Goal: Information Seeking & Learning: Learn about a topic

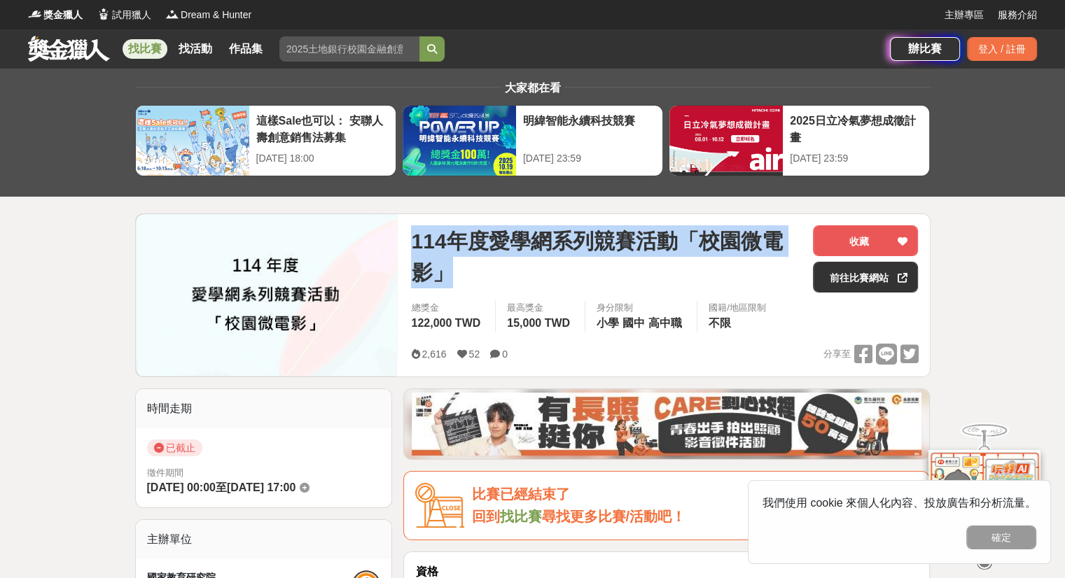
drag, startPoint x: 405, startPoint y: 239, endPoint x: 760, endPoint y: 263, distance: 356.3
click at [760, 263] on div "114年度愛學網系列競賽活動「校園微電影」 收藏 前往比賽網站 總獎金 122,000 TWD 最高獎金 15,000 TWD 身分限制 小學 國中 高中職 …" at bounding box center [664, 295] width 529 height 162
copy span "114年度愛學網系列競賽活動「校園微電影」"
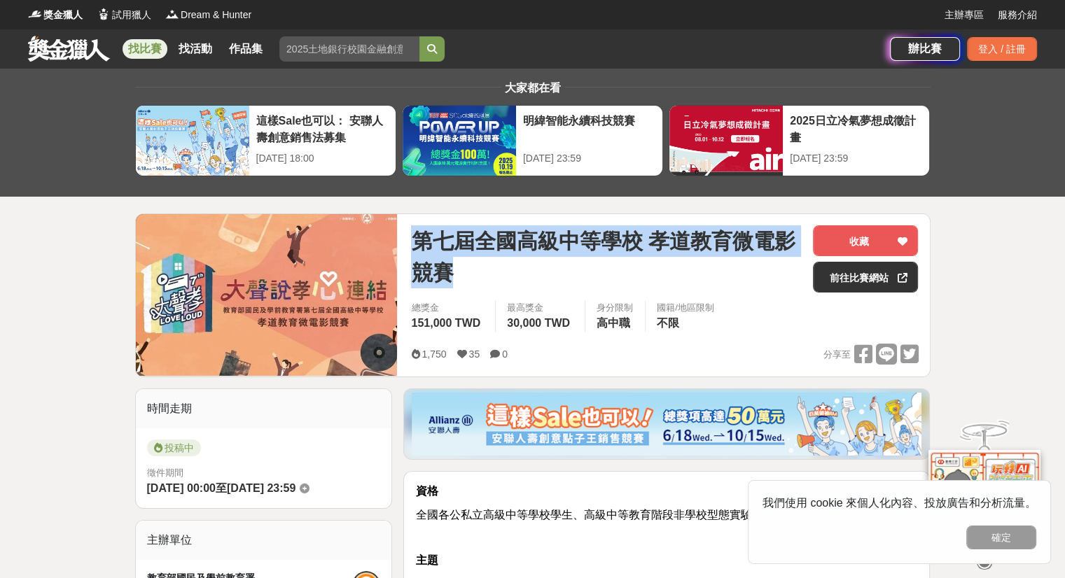
drag, startPoint x: 412, startPoint y: 237, endPoint x: 784, endPoint y: 261, distance: 373.2
click at [784, 261] on span "第七屆全國高級中等學校 孝道教育微電影競賽" at bounding box center [606, 256] width 391 height 63
copy span "第七屆全國高級中等學校 孝道教育微電影競賽"
